Goal: Task Accomplishment & Management: Complete application form

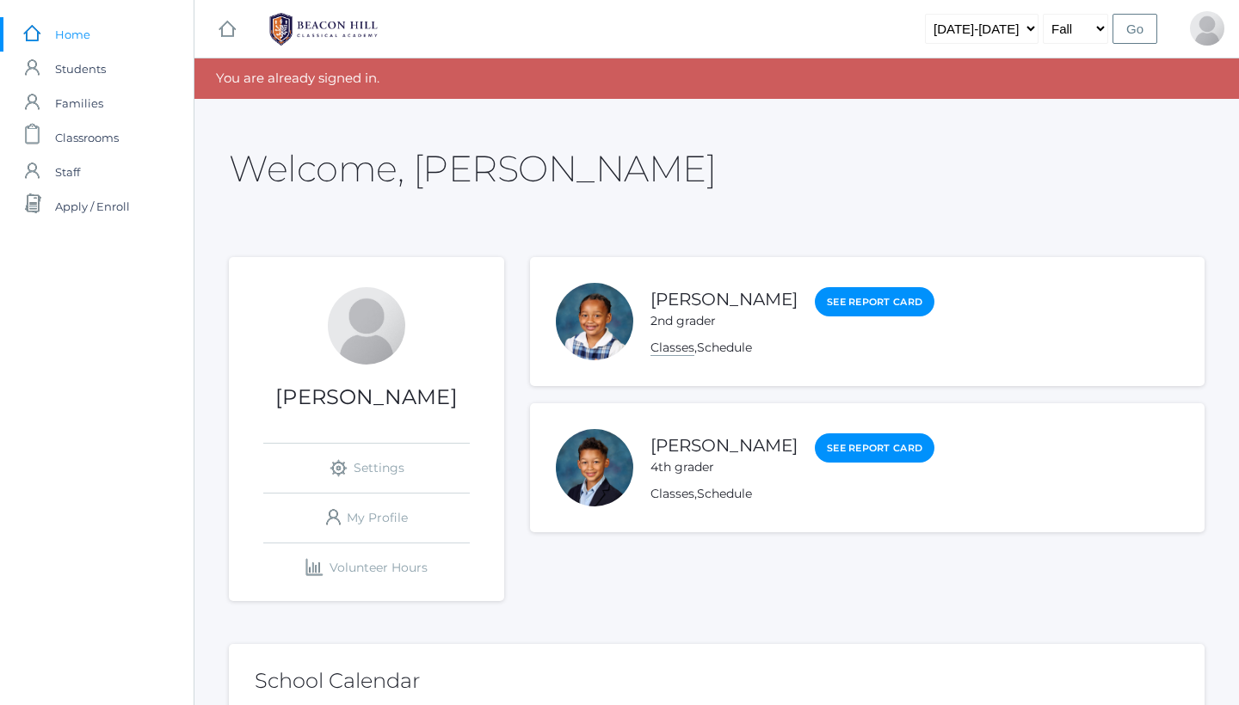
click at [666, 348] on link "Classes" at bounding box center [672, 348] width 44 height 16
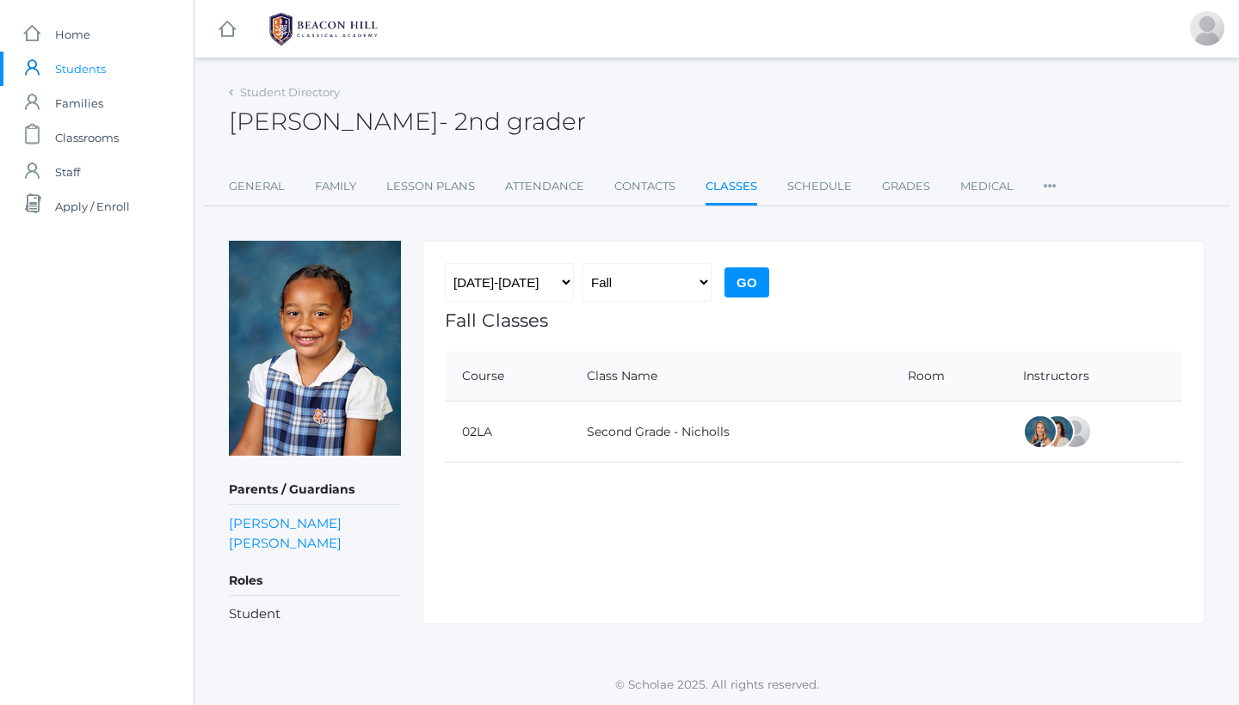
click at [742, 188] on link "Classes" at bounding box center [731, 187] width 52 height 37
click at [433, 194] on link "Lesson Plans" at bounding box center [430, 186] width 89 height 34
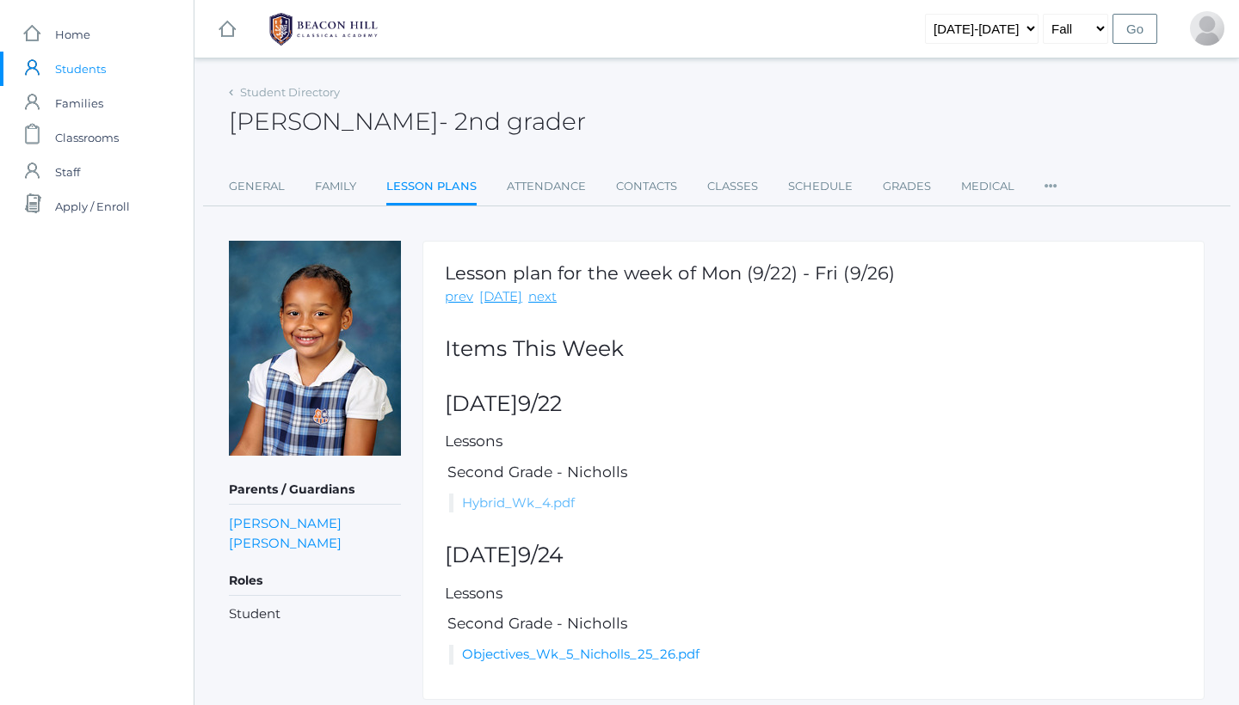
click at [526, 504] on link "Hybrid_Wk_4.pdf" at bounding box center [518, 503] width 113 height 16
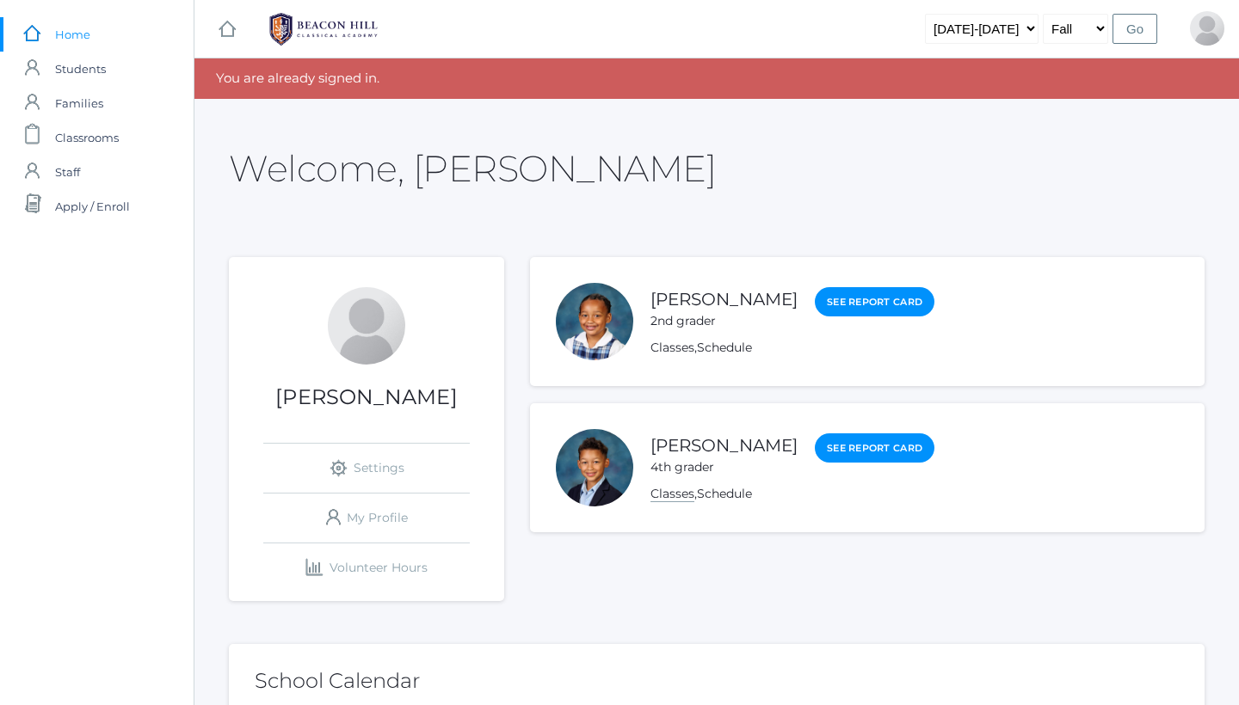
click at [687, 496] on link "Classes" at bounding box center [672, 494] width 44 height 16
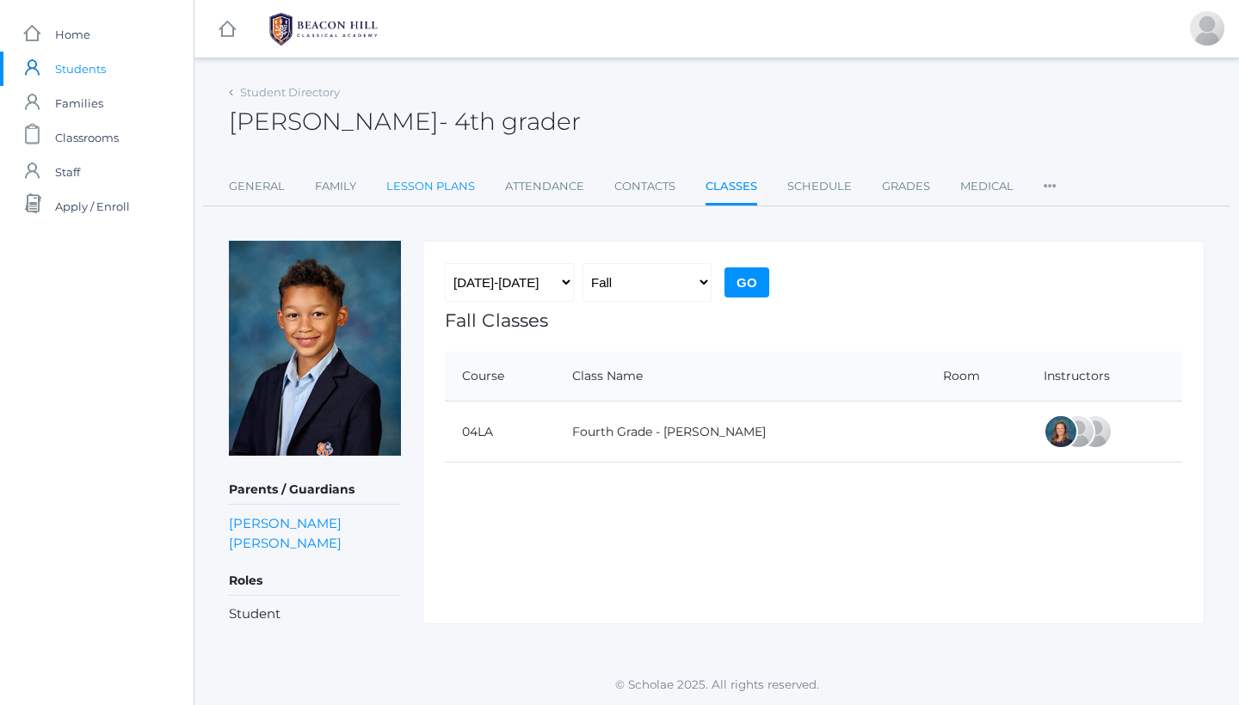
click at [421, 188] on link "Lesson Plans" at bounding box center [430, 186] width 89 height 34
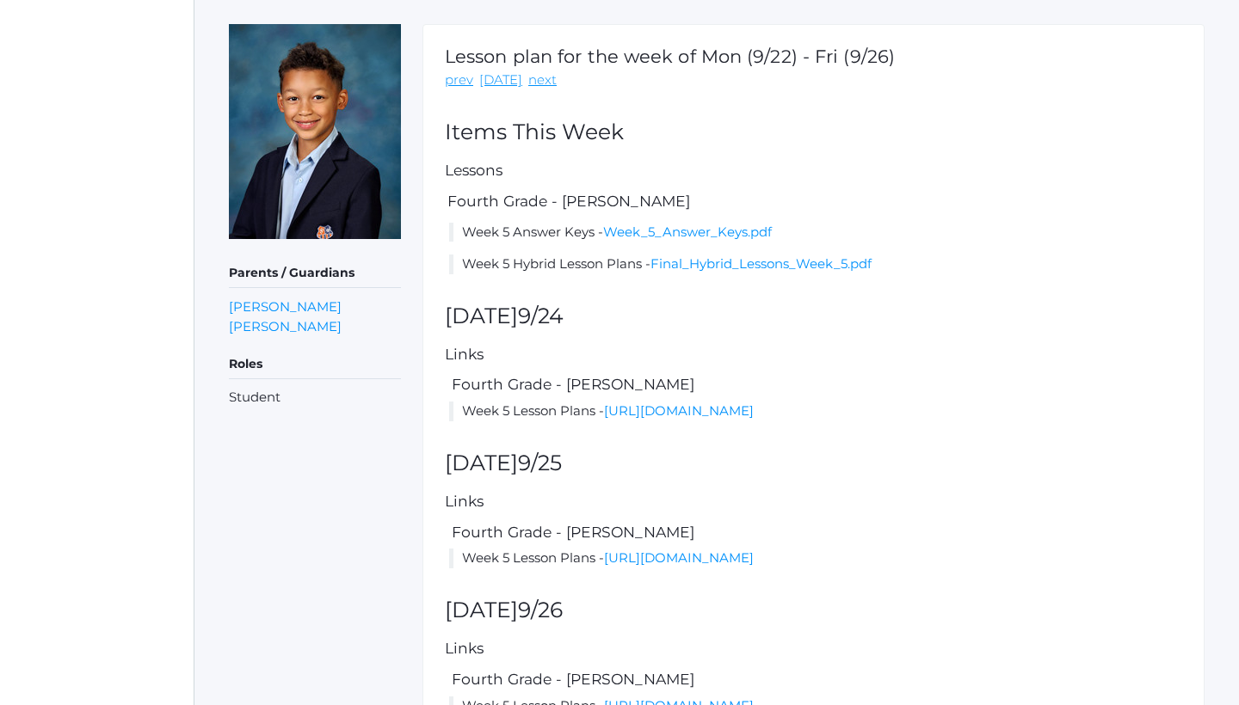
scroll to position [369, 0]
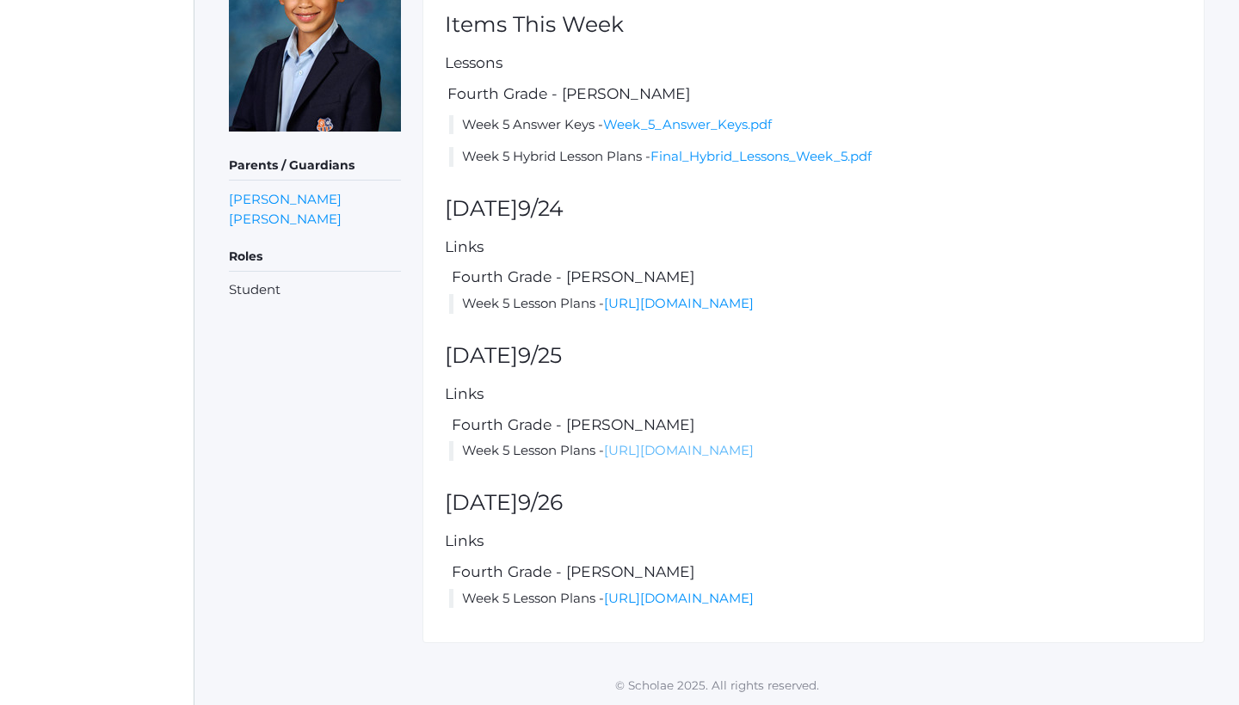
click at [604, 442] on link "https://docs.google.com/document/d/1aaTljJZ1MRFjBPMWJyt1tZ5qbhaSNDrRkdoRVtjMxW0…" at bounding box center [679, 450] width 150 height 16
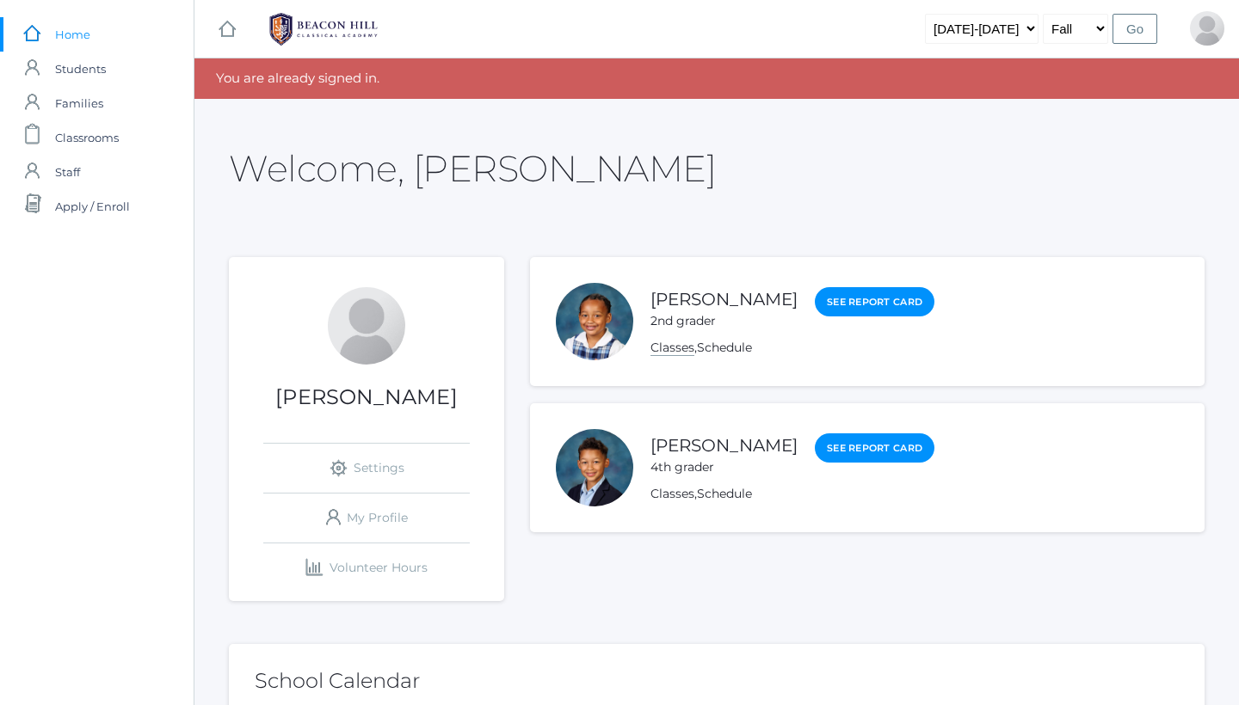
click at [680, 352] on link "Classes" at bounding box center [672, 348] width 44 height 16
click at [397, 561] on link "icons/finance/bar-chart Created with Sketch. Volunteer Hours" at bounding box center [366, 568] width 206 height 49
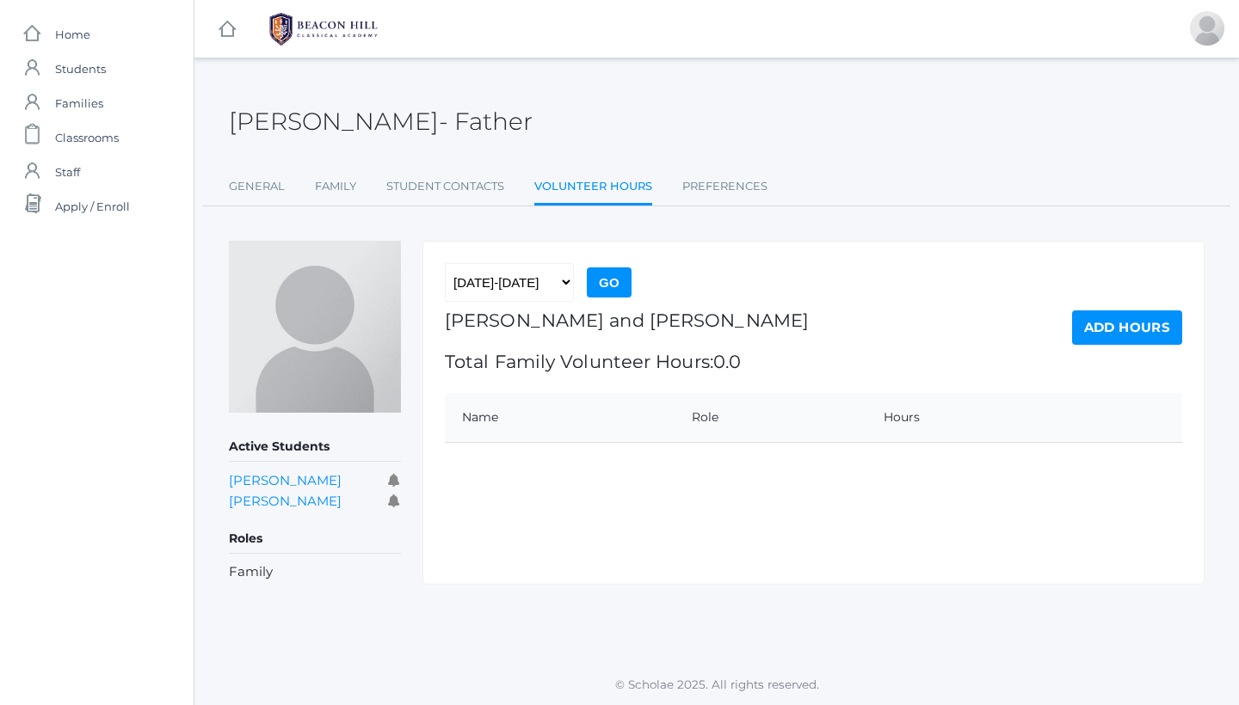
click at [1152, 326] on link "Add Hours" at bounding box center [1127, 328] width 110 height 34
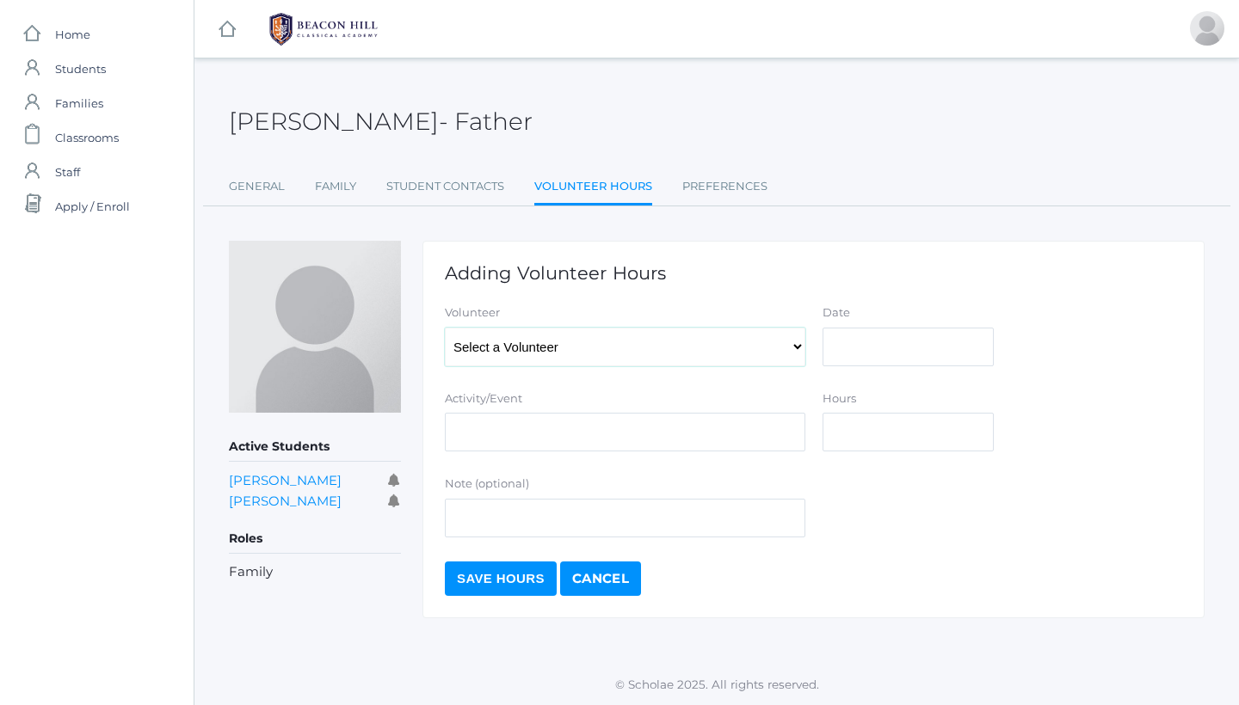
select select "2235"
click at [892, 349] on input "Date" at bounding box center [907, 347] width 171 height 39
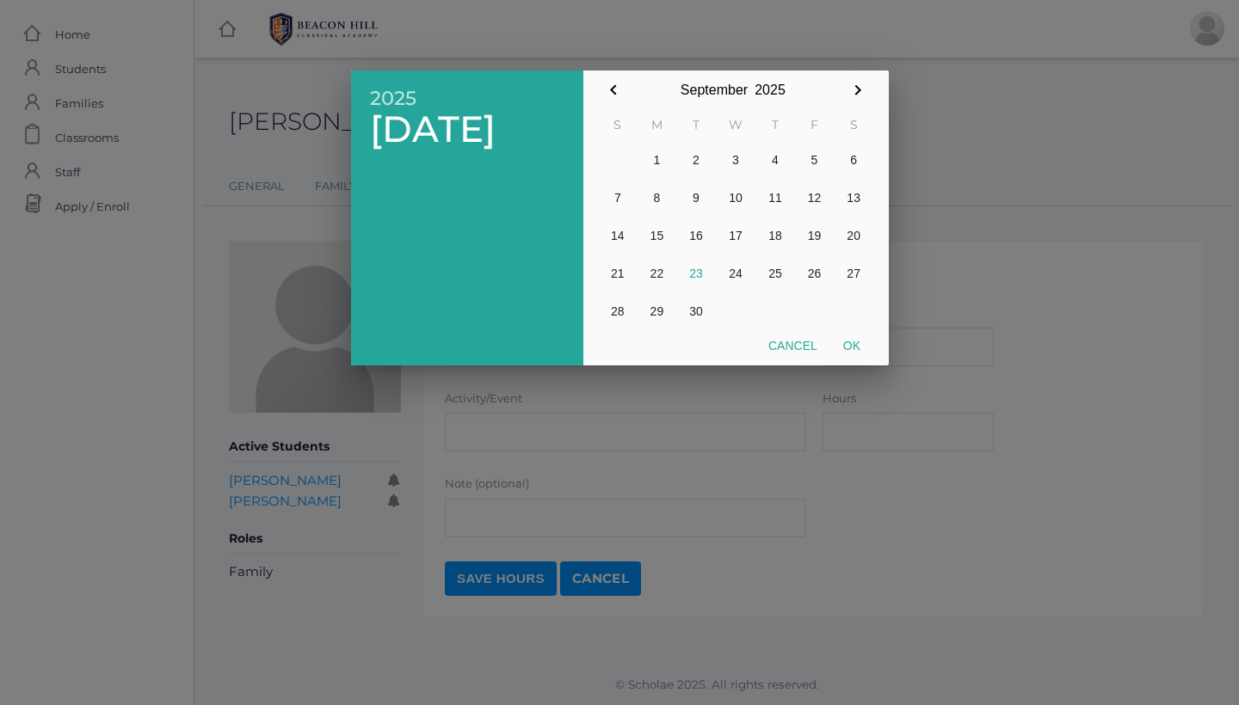
click at [736, 235] on button "17" at bounding box center [736, 236] width 40 height 38
click at [854, 346] on button "Ok" at bounding box center [851, 345] width 43 height 31
type input "[DATE]"
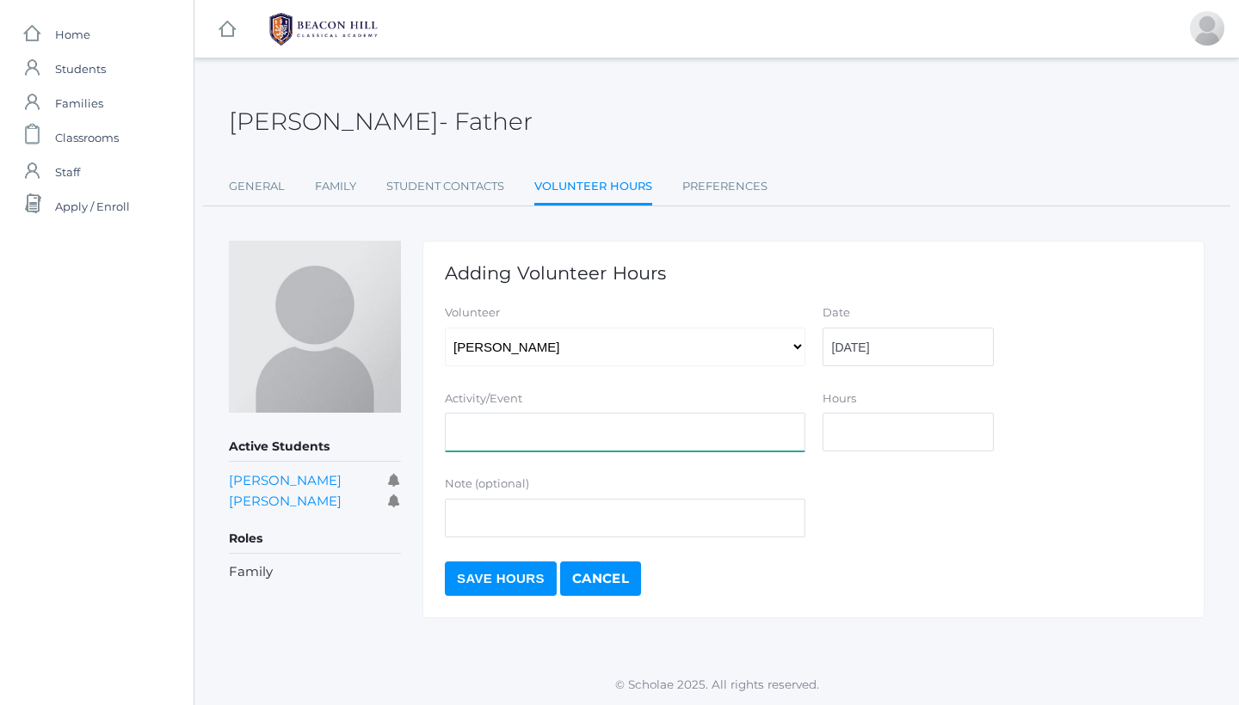
click at [515, 428] on input "Activity/Event" at bounding box center [625, 432] width 360 height 39
click at [849, 432] on input "Hours" at bounding box center [907, 432] width 171 height 39
type input "1.5"
click at [581, 437] on input "Activity/Event" at bounding box center [625, 432] width 360 height 39
type input "Art Help: 2nd and 4th grade"
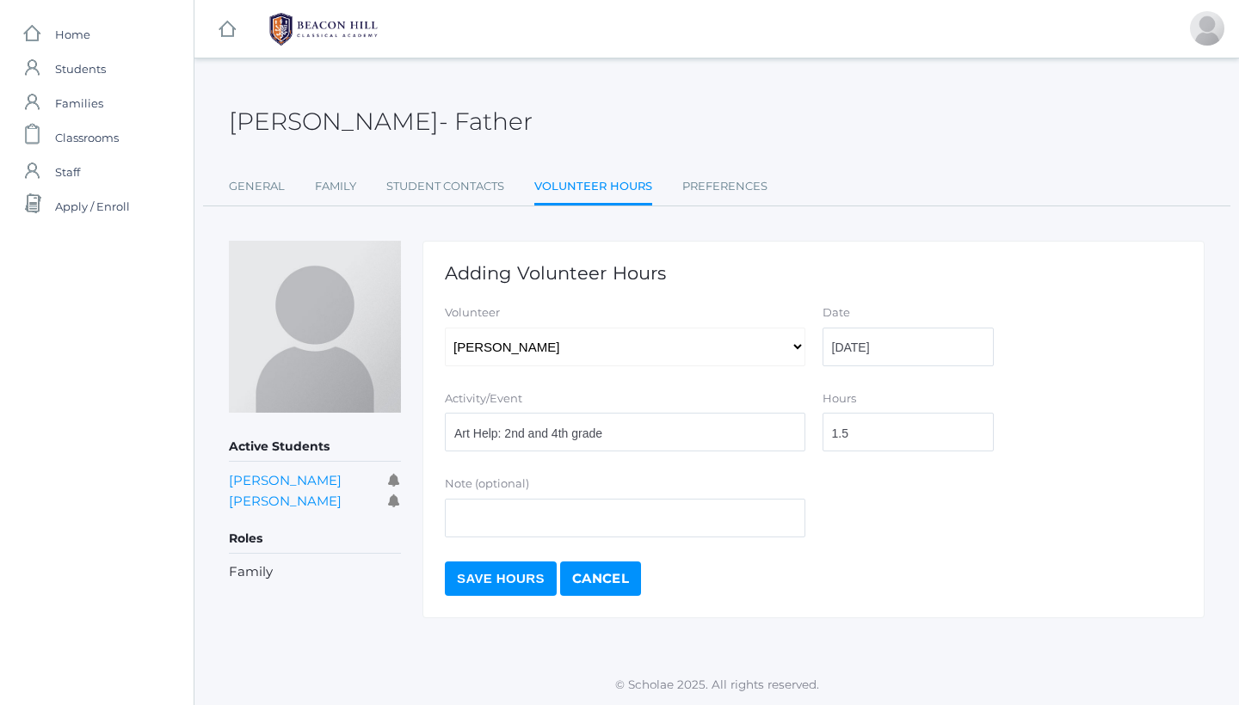
click at [512, 575] on input "Save Hours" at bounding box center [501, 579] width 112 height 34
